Goal: Complete application form

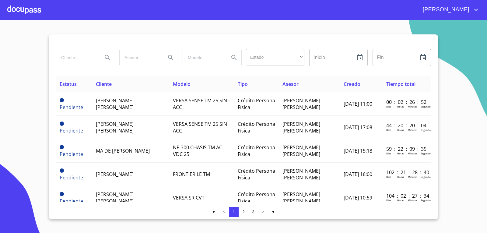
click at [117, 105] on span "[PERSON_NAME] [PERSON_NAME]" at bounding box center [115, 103] width 38 height 13
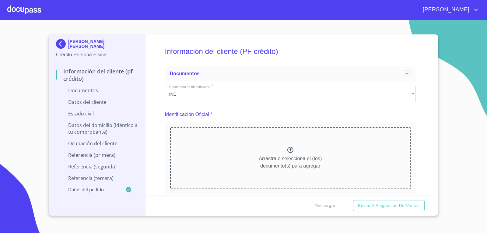
click at [288, 150] on icon at bounding box center [290, 149] width 7 height 7
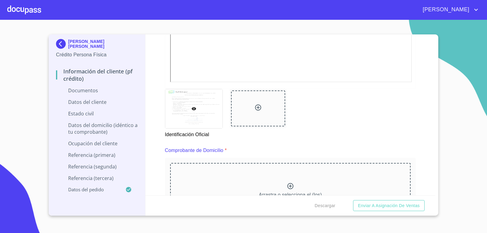
scroll to position [152, 0]
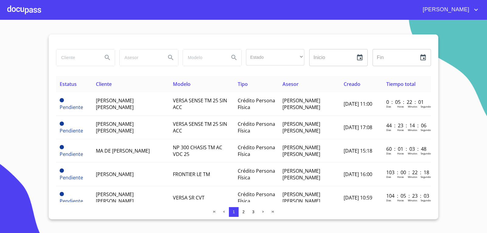
click at [32, 10] on div at bounding box center [24, 9] width 34 height 19
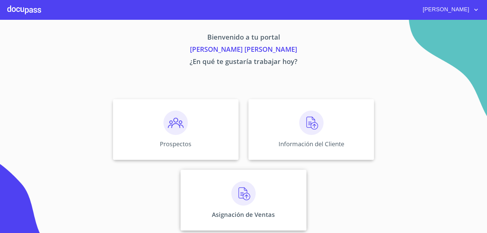
click at [242, 196] on img at bounding box center [243, 193] width 24 height 24
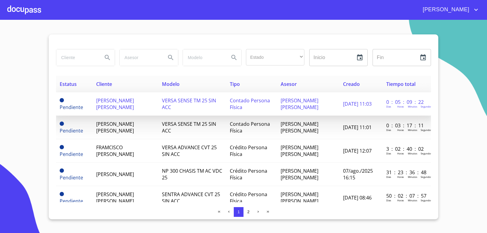
click at [197, 105] on span "VERSA SENSE TM 25 SIN ACC" at bounding box center [189, 103] width 54 height 13
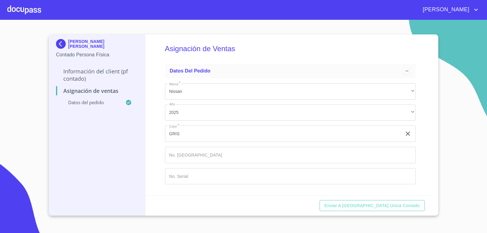
scroll to position [4, 0]
click at [194, 150] on input "Marca   *" at bounding box center [290, 154] width 251 height 16
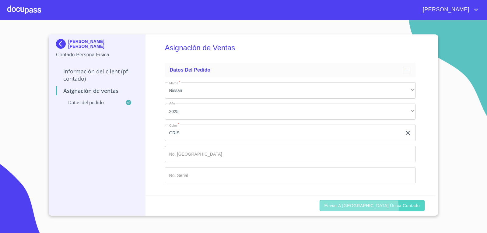
click at [385, 208] on span "Enviar a [GEOGRAPHIC_DATA] única contado" at bounding box center [372, 206] width 96 height 8
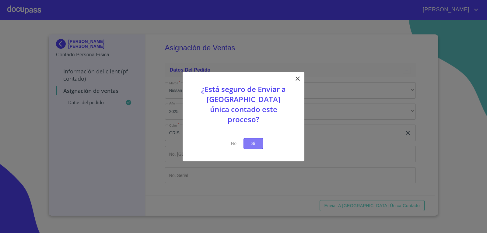
click at [254, 140] on span "Si" at bounding box center [253, 144] width 10 height 8
